Goal: Book appointment/travel/reservation

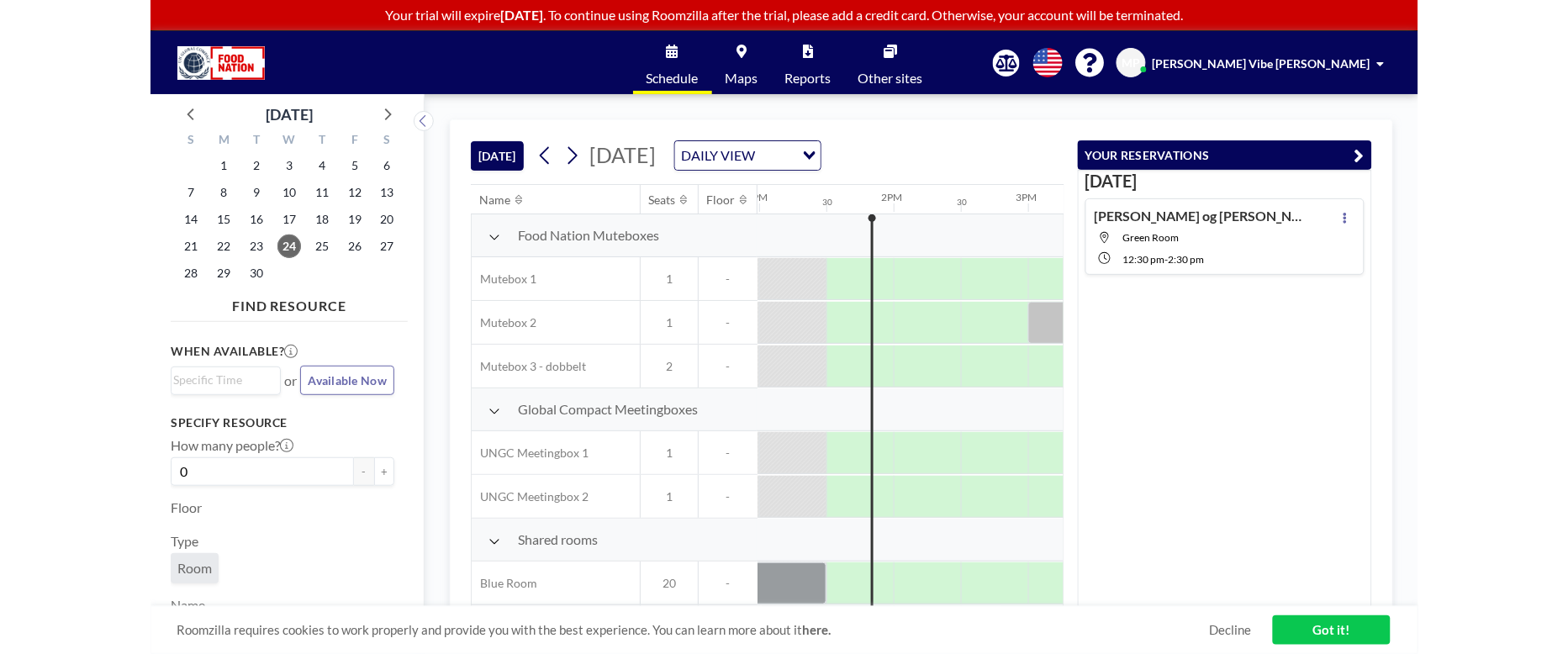
scroll to position [0, 1749]
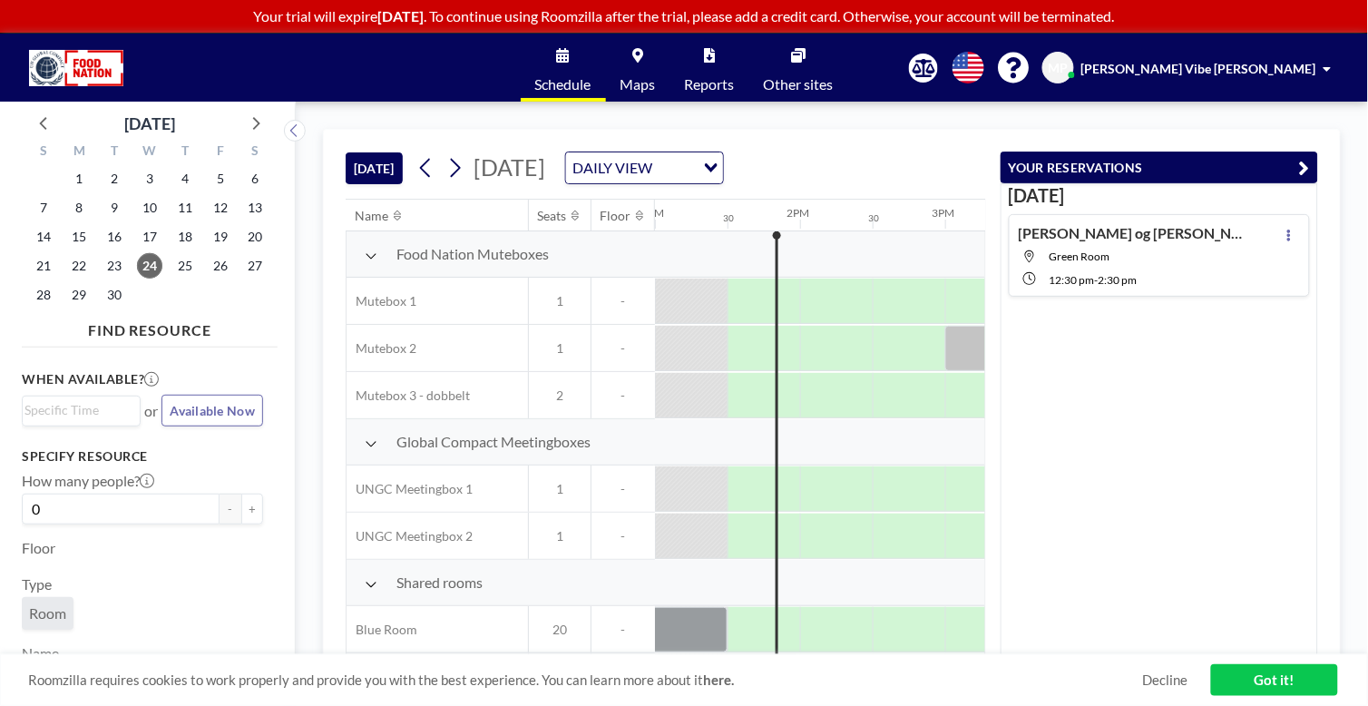
click at [1368, 107] on div "[DATE] [DATE] DAILY VIEW Loading... Name Seats Floor 12AM 30 1AM 30 2AM 30 3AM …" at bounding box center [832, 404] width 1073 height 604
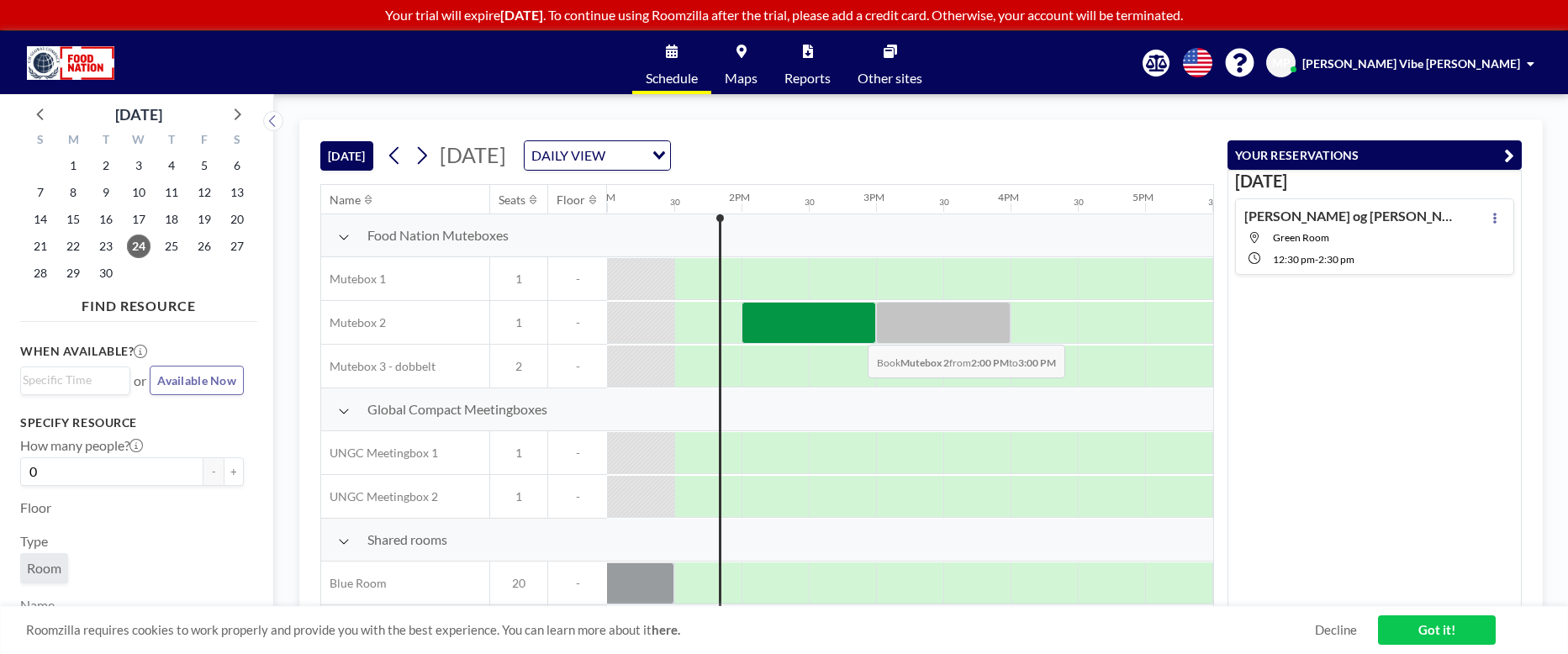
drag, startPoint x: 792, startPoint y: 333, endPoint x: 854, endPoint y: 333, distance: 62.0
click at [854, 333] on div at bounding box center [808, 322] width 134 height 42
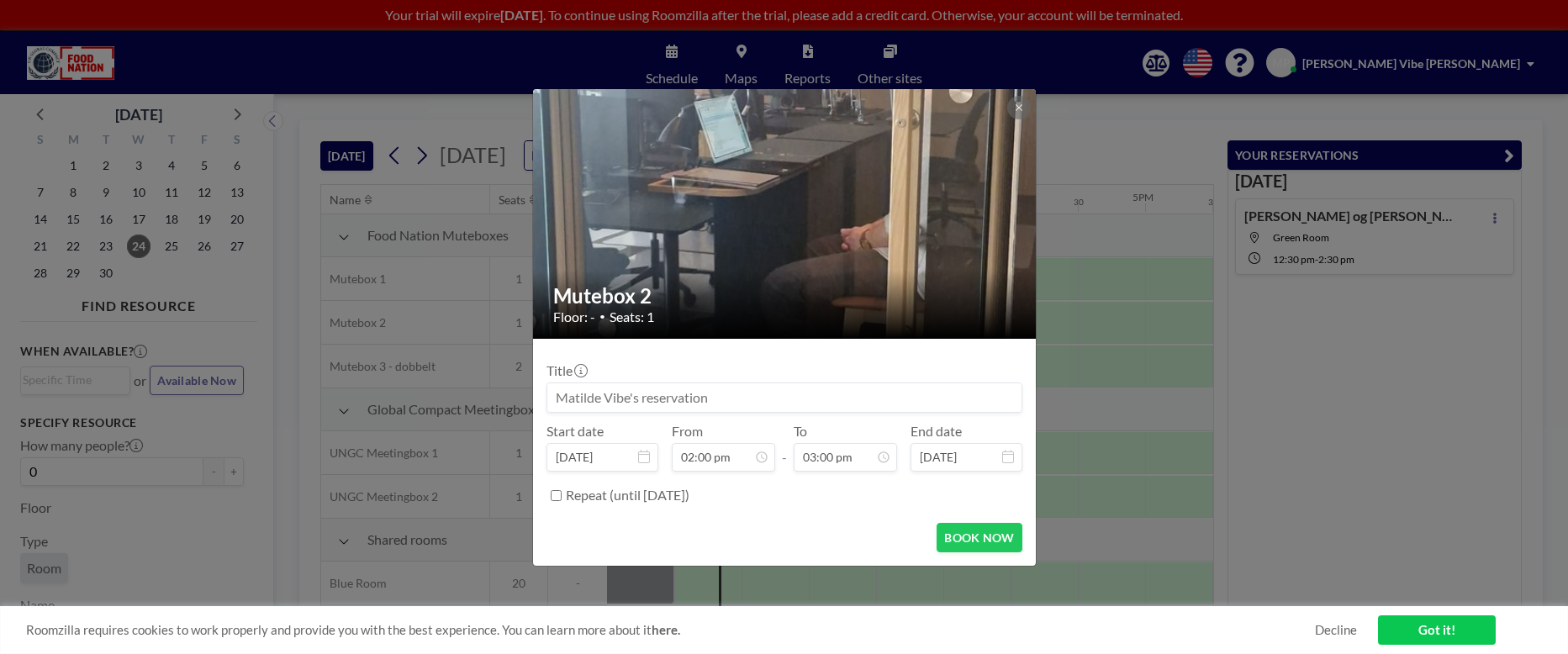
click at [684, 389] on input at bounding box center [785, 397] width 474 height 29
click at [960, 531] on button "BOOK NOW" at bounding box center [980, 537] width 85 height 30
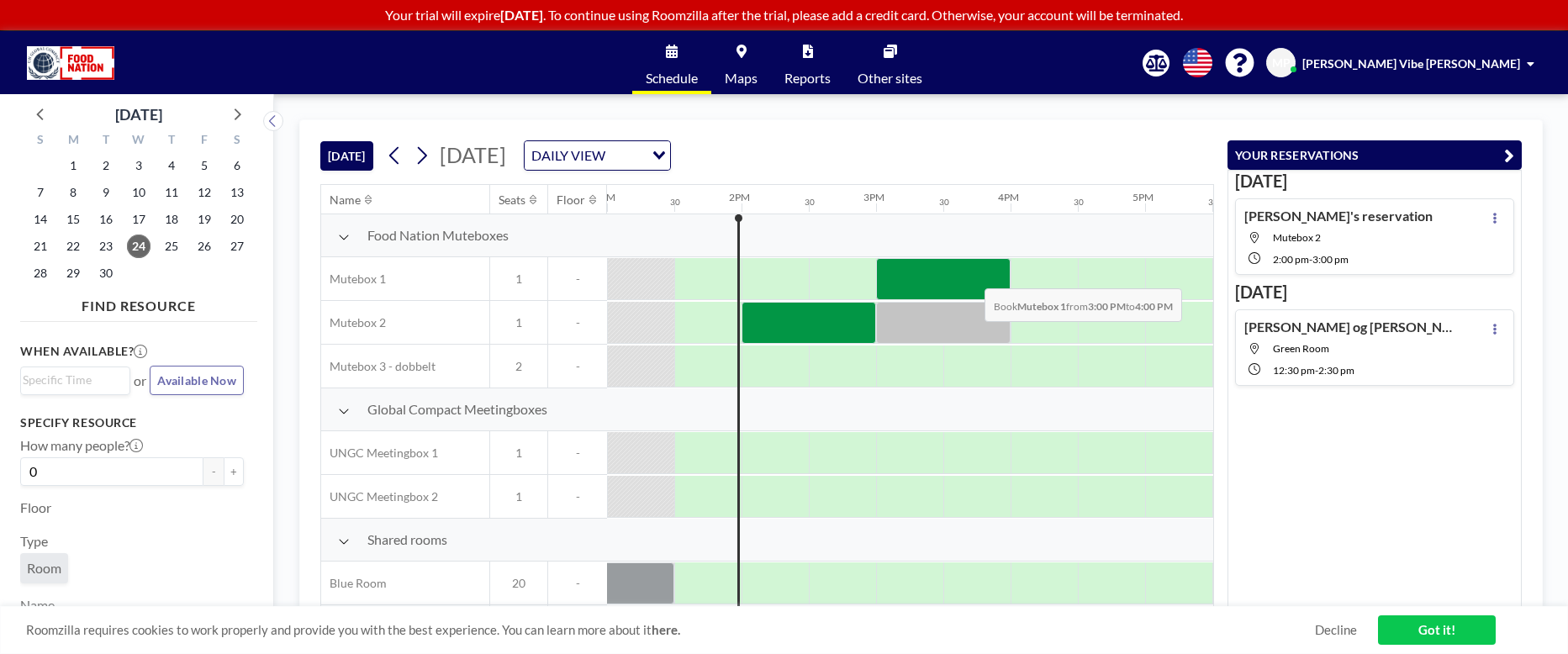
drag, startPoint x: 902, startPoint y: 275, endPoint x: 971, endPoint y: 277, distance: 69.0
click at [971, 277] on div at bounding box center [943, 279] width 134 height 42
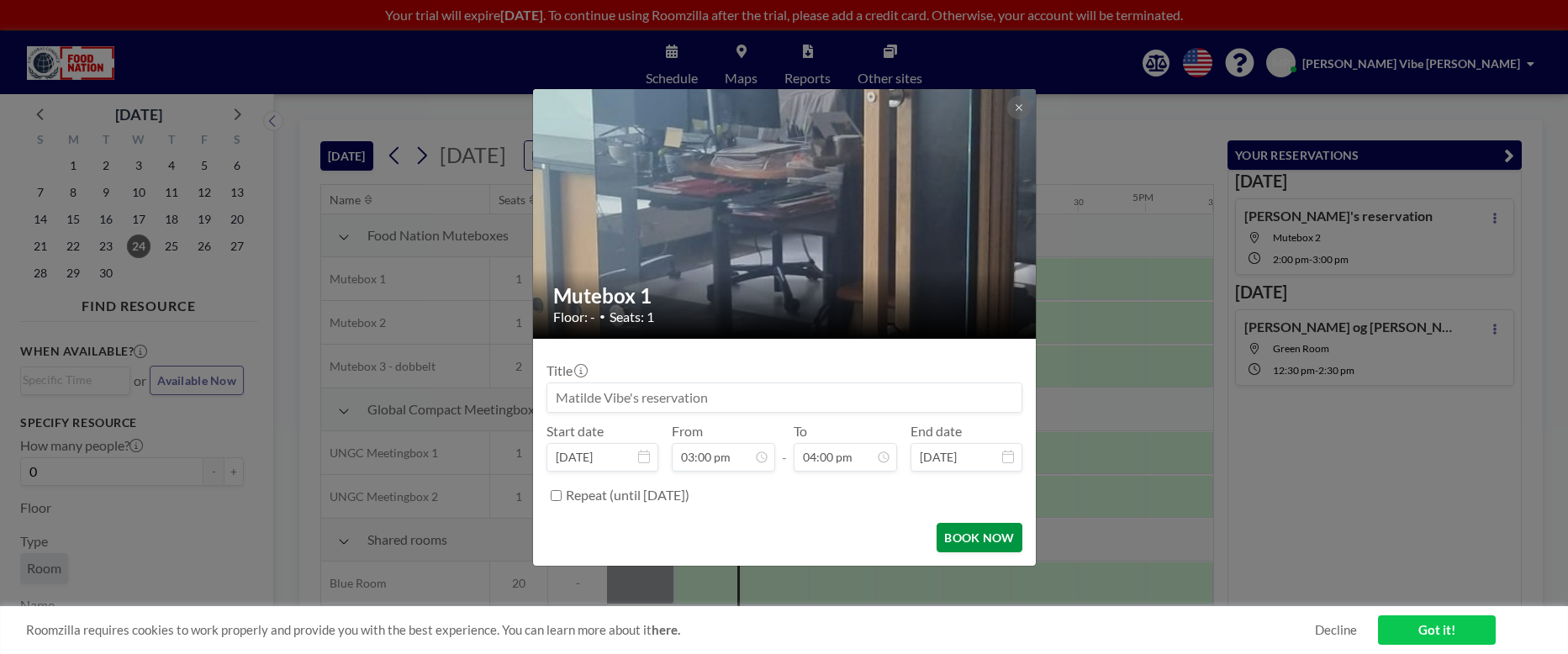
scroll to position [956, 0]
click at [967, 539] on button "BOOK NOW" at bounding box center [980, 537] width 85 height 30
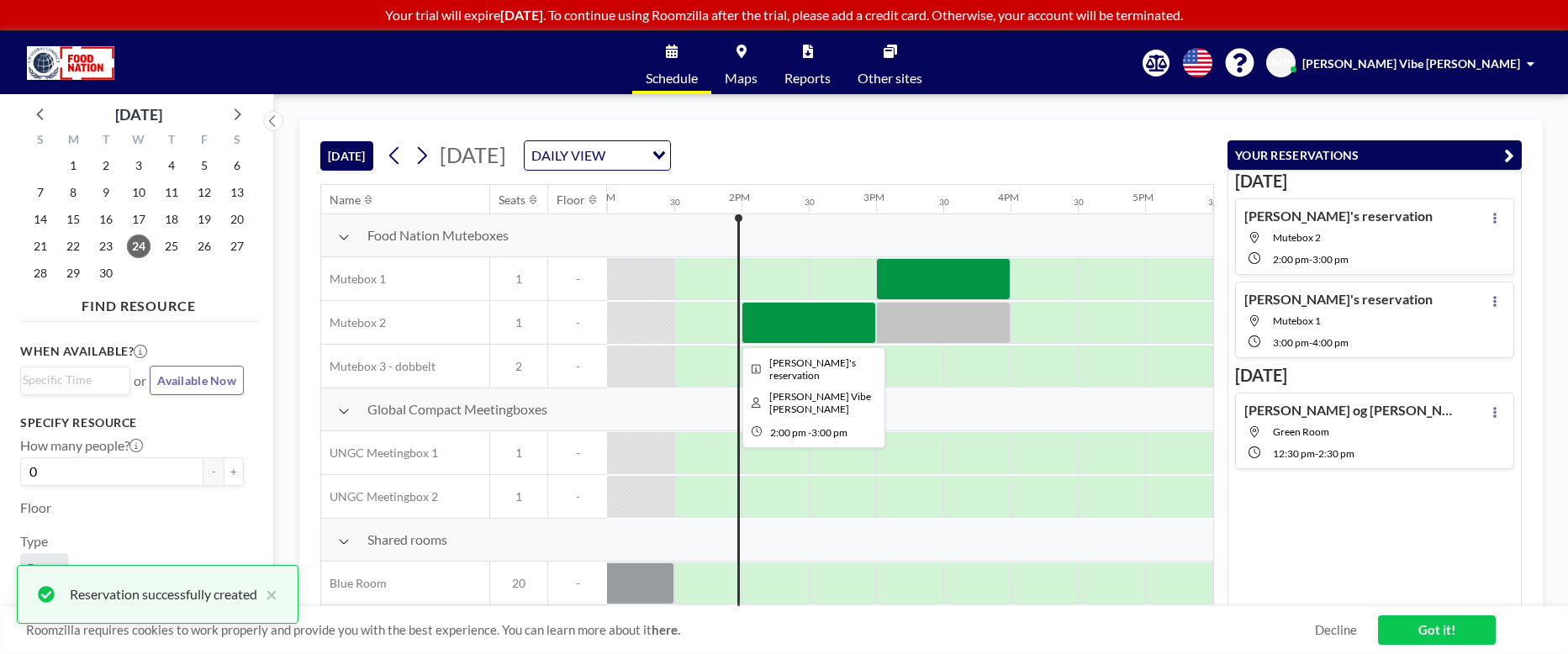
drag, startPoint x: 846, startPoint y: 328, endPoint x: 813, endPoint y: 336, distance: 34.0
click at [813, 336] on div at bounding box center [808, 322] width 134 height 42
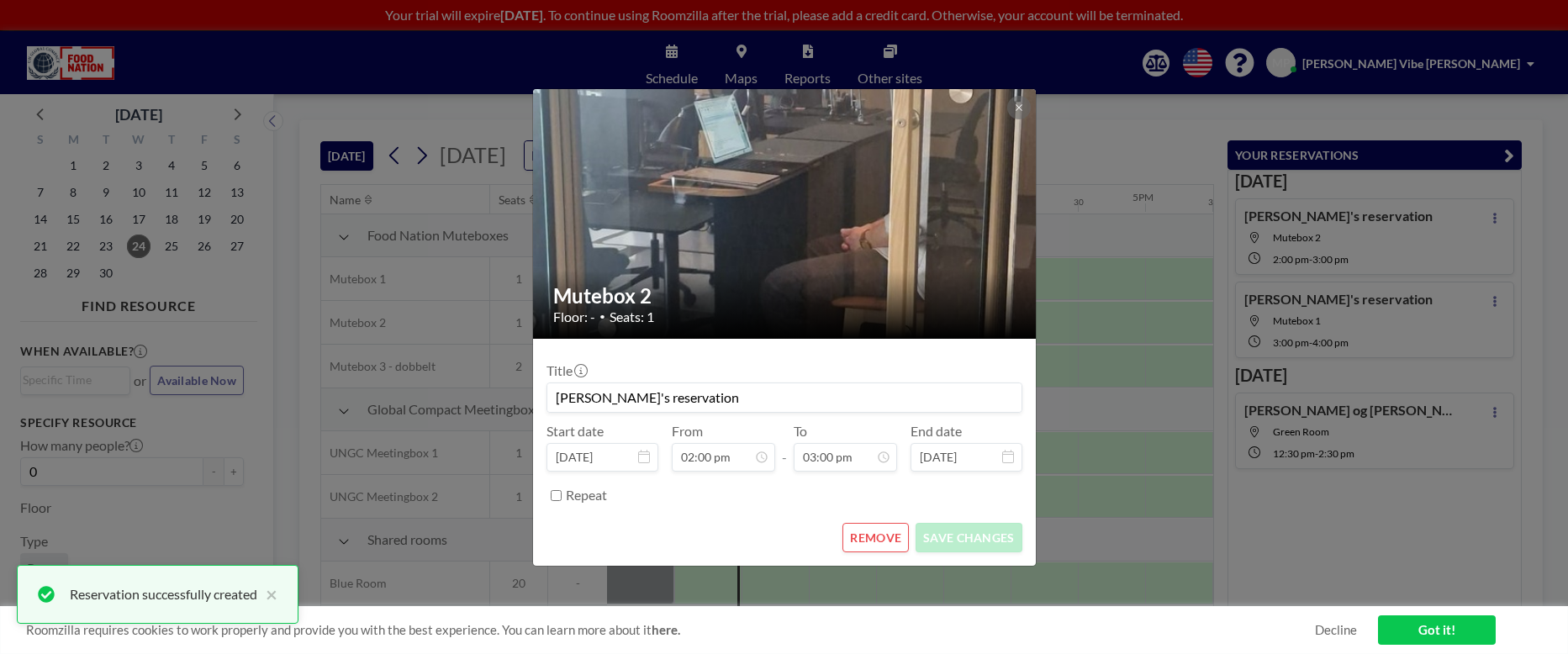
click at [813, 336] on div "Mutebox 2 Floor: - • Seats: 1" at bounding box center [785, 304] width 504 height 69
click at [872, 532] on button "REMOVE" at bounding box center [876, 537] width 67 height 30
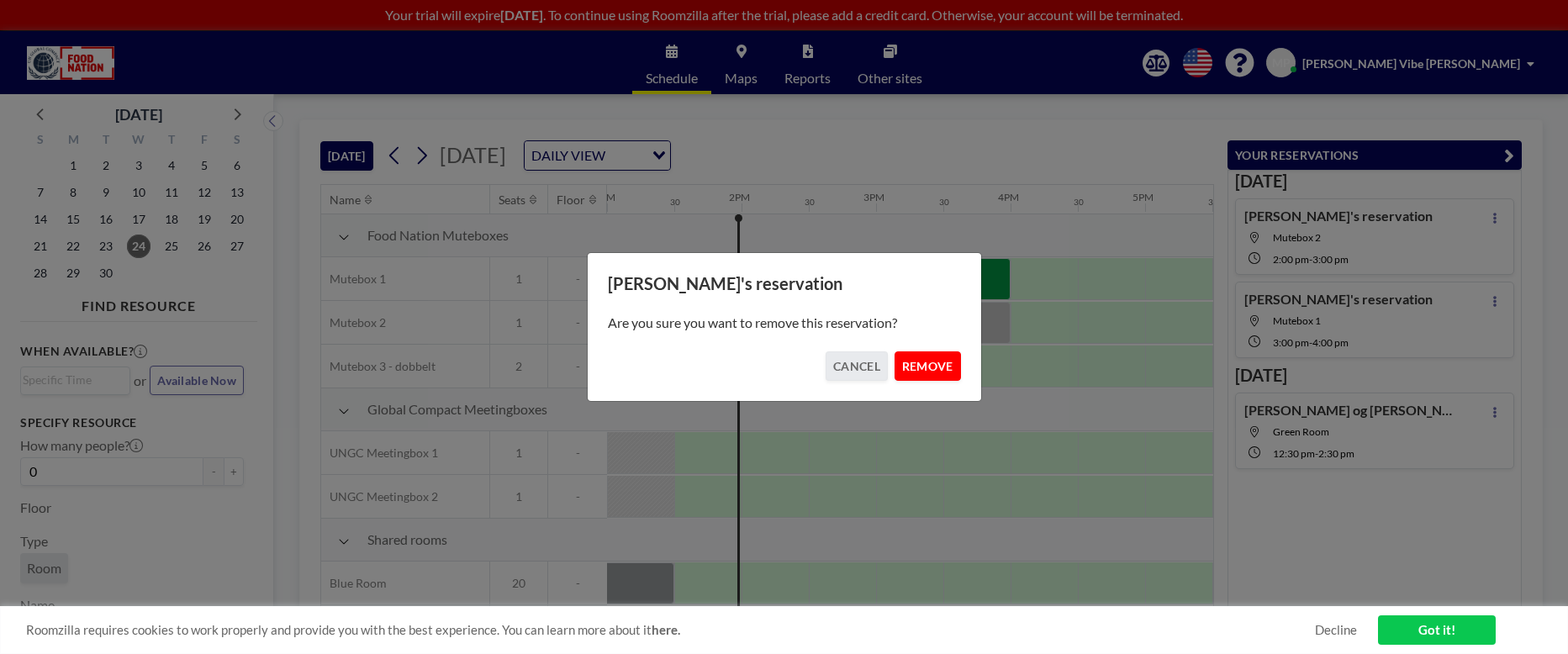
click at [911, 364] on button "REMOVE" at bounding box center [929, 366] width 67 height 30
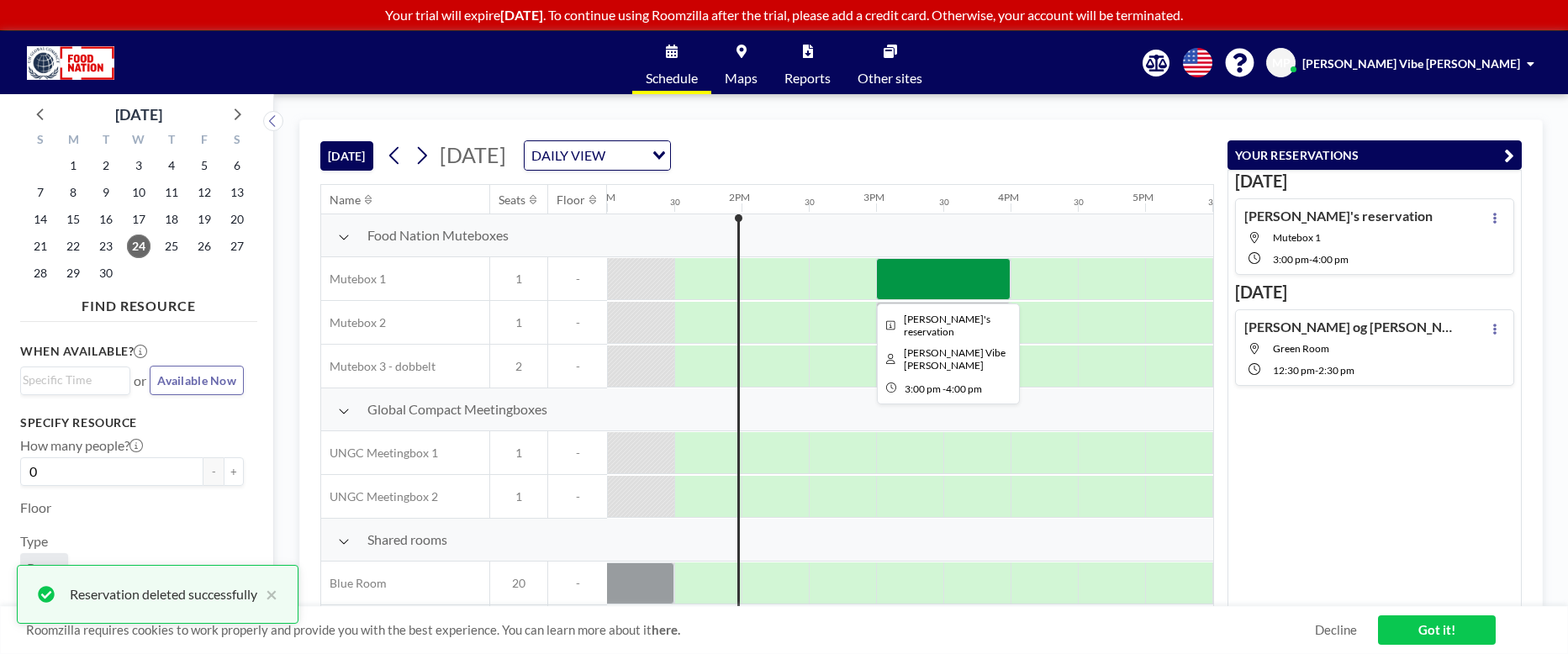
click at [914, 277] on div at bounding box center [943, 279] width 134 height 42
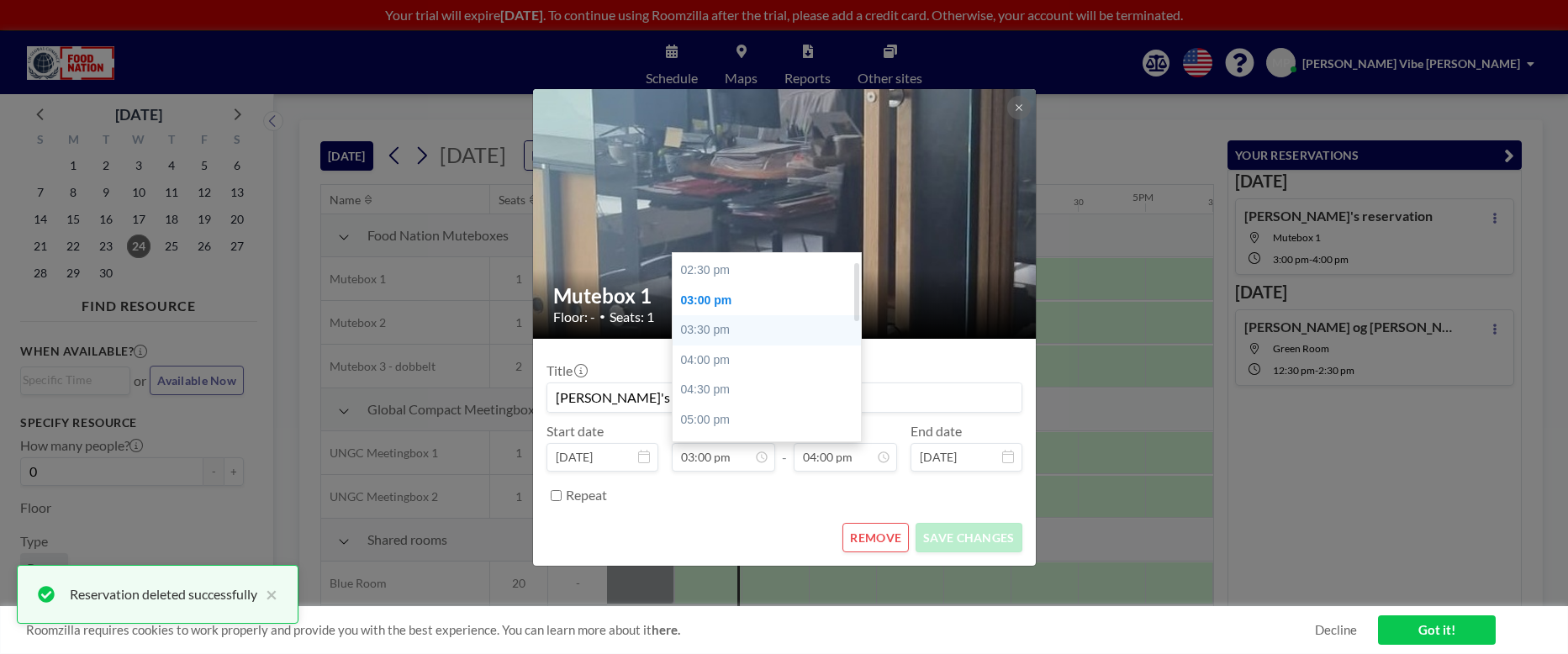
scroll to position [0, 0]
click at [734, 274] on div "02:00 pm" at bounding box center [772, 268] width 198 height 31
type input "02:00 pm"
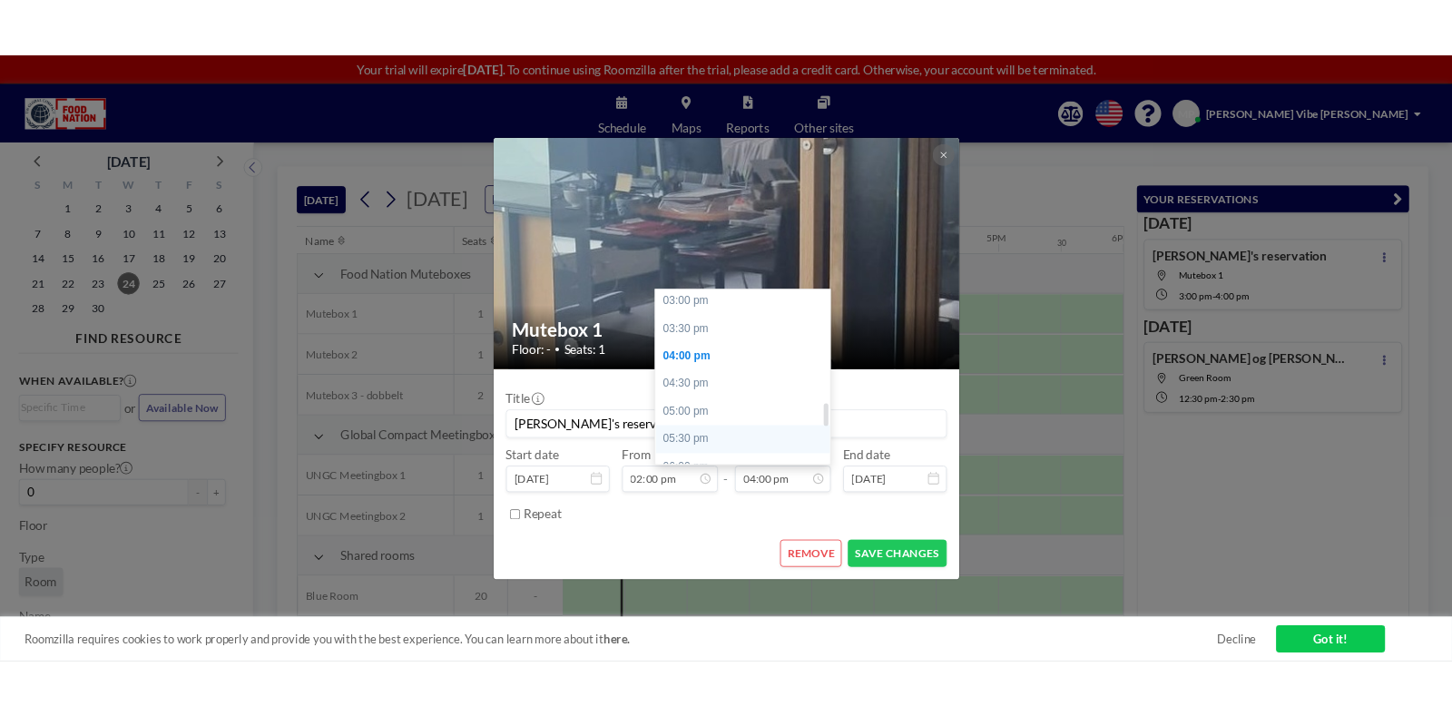
scroll to position [918, 0]
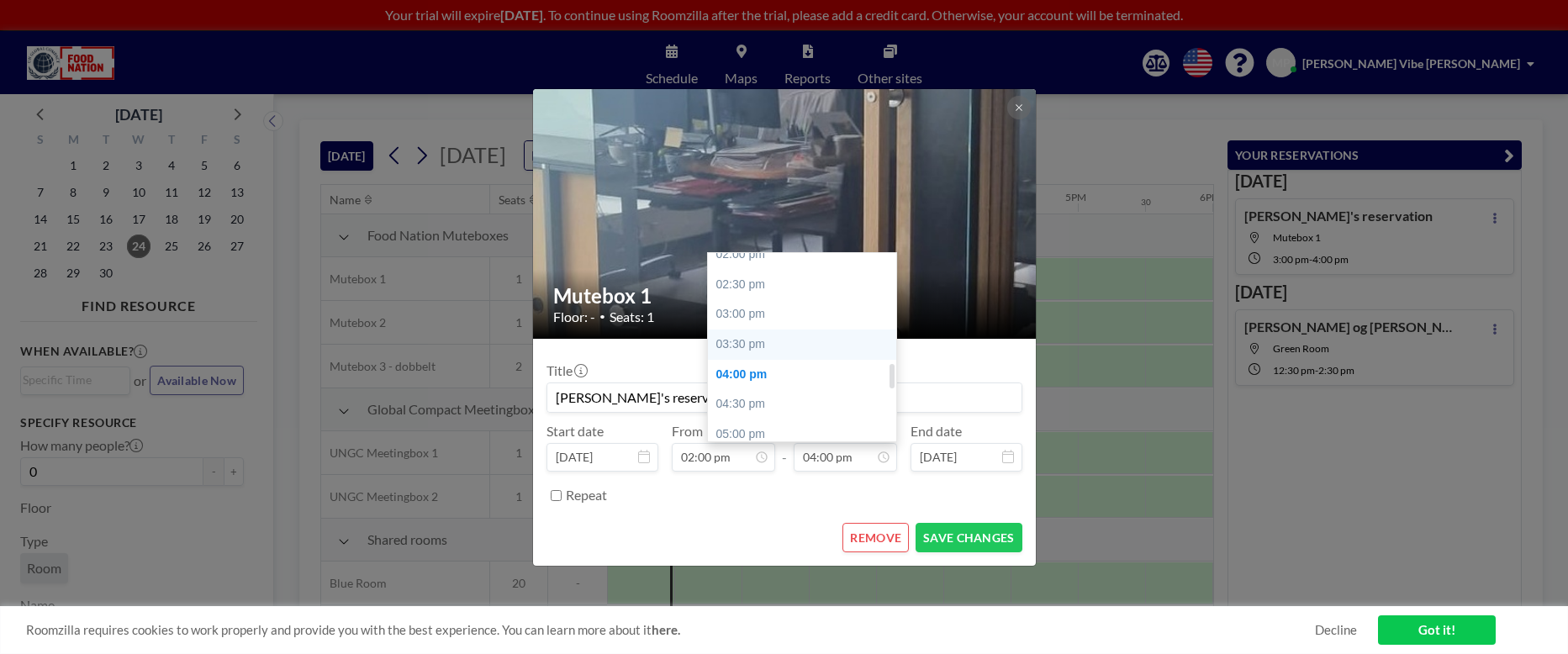
click at [776, 342] on div "03:30 pm" at bounding box center [807, 345] width 198 height 31
type input "03:30 pm"
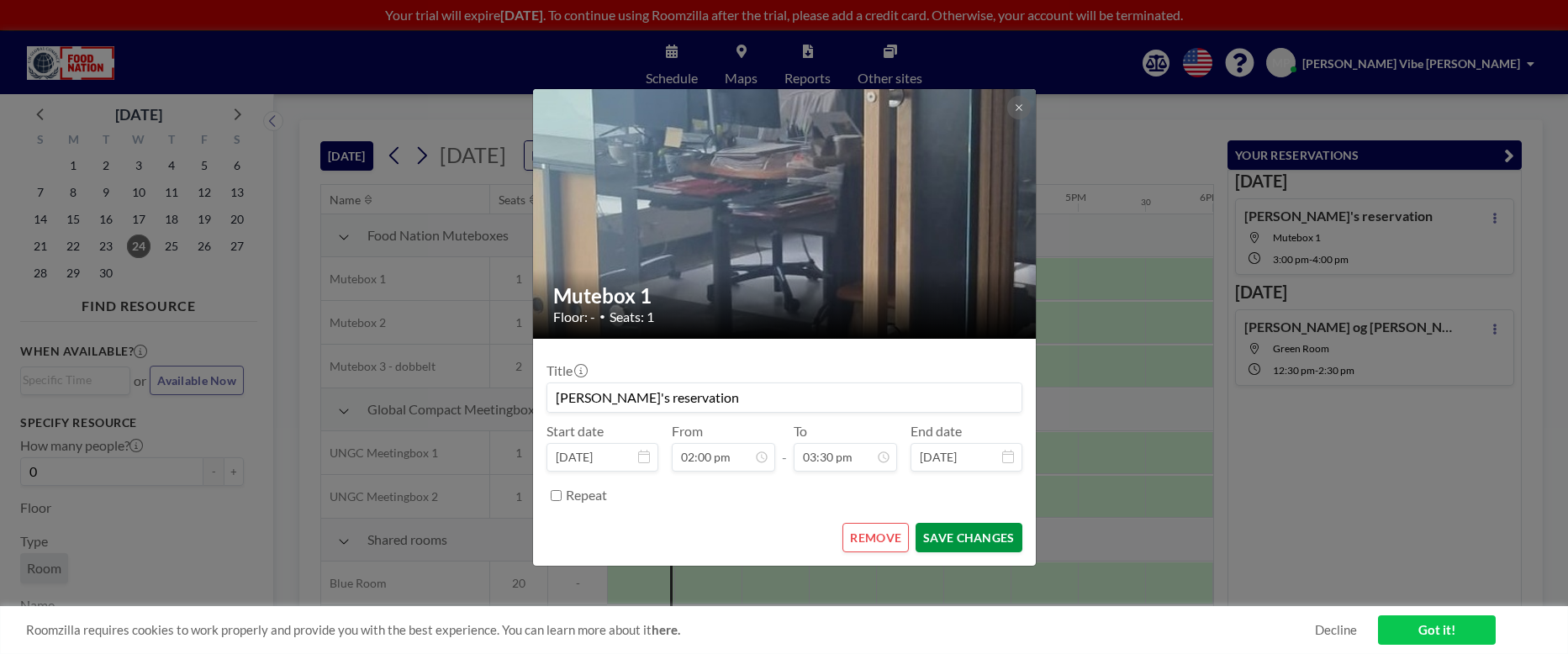
click at [952, 535] on button "SAVE CHANGES" at bounding box center [968, 537] width 106 height 30
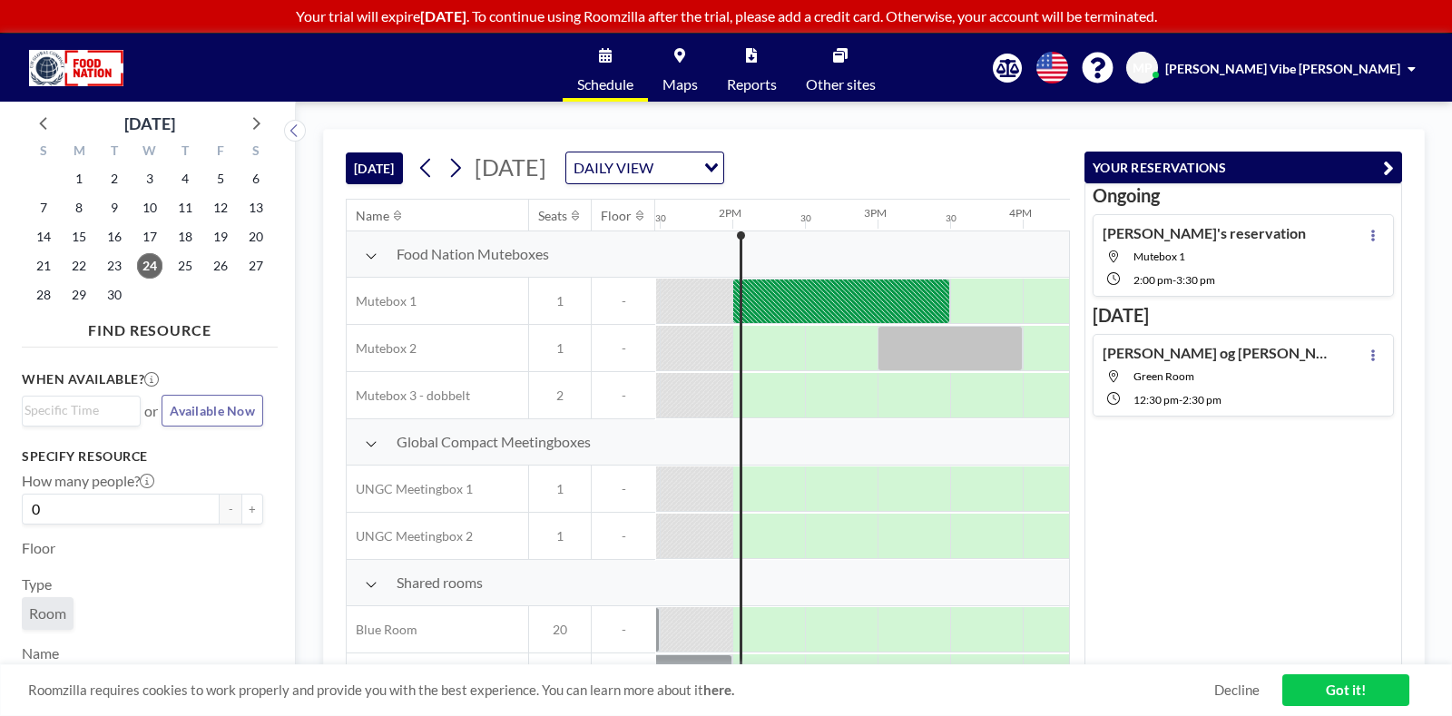
scroll to position [0, 1960]
